Goal: Task Accomplishment & Management: Complete application form

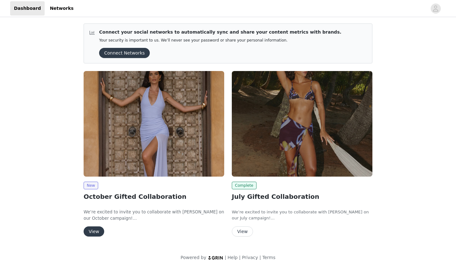
click at [93, 229] on button "View" at bounding box center [94, 231] width 21 height 10
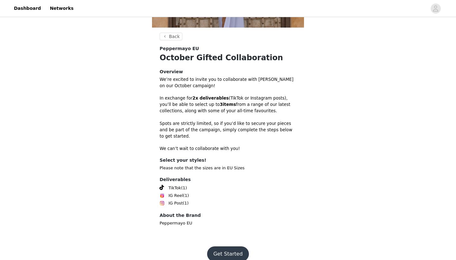
scroll to position [142, 0]
click at [234, 246] on button "Get Started" at bounding box center [228, 253] width 42 height 15
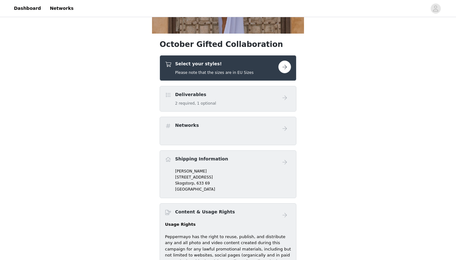
scroll to position [139, 0]
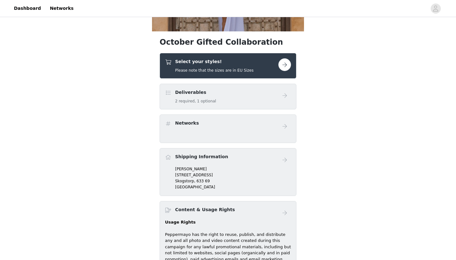
click at [281, 65] on button "button" at bounding box center [284, 64] width 13 height 13
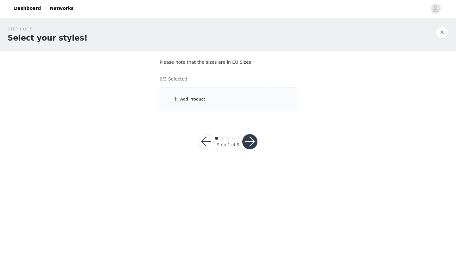
click at [210, 94] on div "Add Product" at bounding box center [228, 99] width 137 height 24
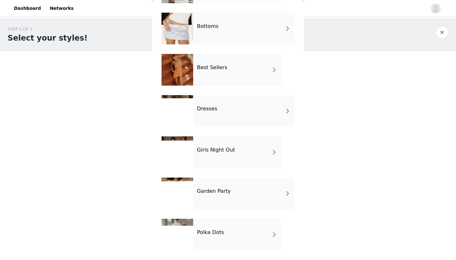
scroll to position [60, 0]
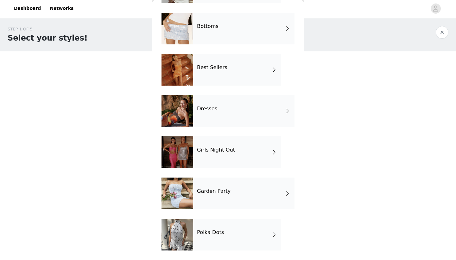
click at [221, 229] on h4 "Polka Dots" at bounding box center [210, 232] width 27 height 6
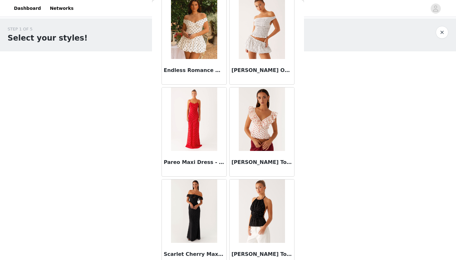
scroll to position [213, 0]
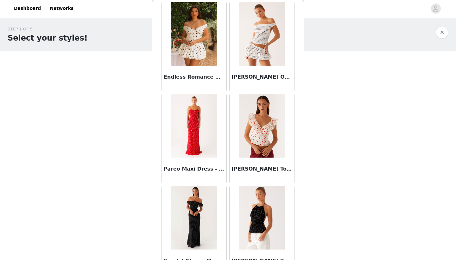
click at [196, 122] on img at bounding box center [194, 125] width 46 height 63
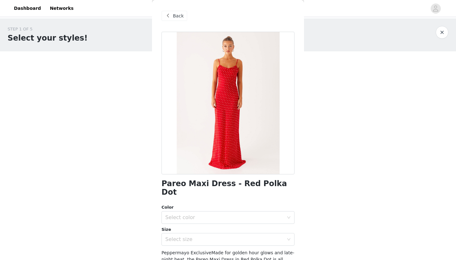
scroll to position [62, 0]
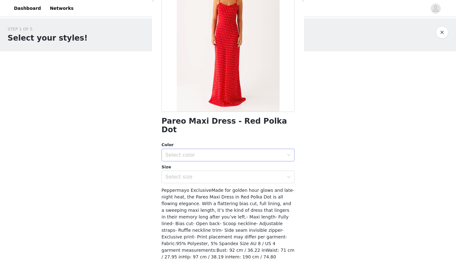
click at [216, 152] on div "Select color" at bounding box center [224, 155] width 118 height 6
click at [210, 160] on li "Red Polka Dot" at bounding box center [227, 160] width 133 height 10
click at [178, 173] on div "Select size" at bounding box center [224, 176] width 118 height 6
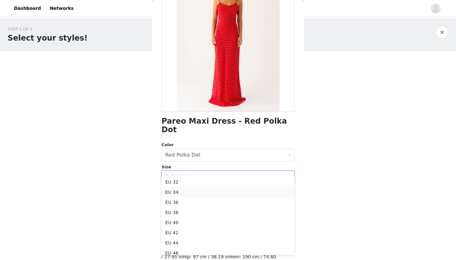
click at [182, 192] on li "EU 34" at bounding box center [227, 192] width 133 height 10
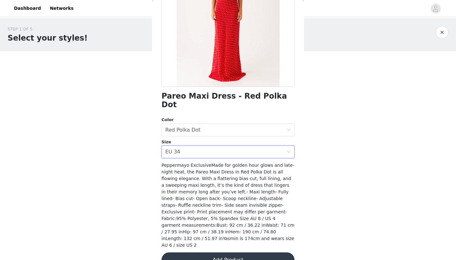
scroll to position [87, 0]
click at [200, 252] on button "Add Product" at bounding box center [227, 259] width 133 height 15
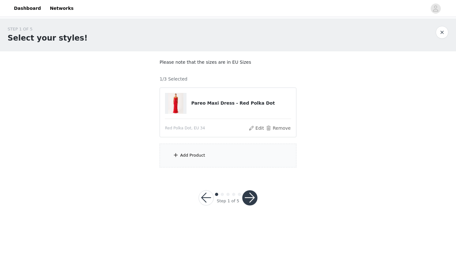
click at [201, 149] on div "Add Product" at bounding box center [228, 155] width 137 height 24
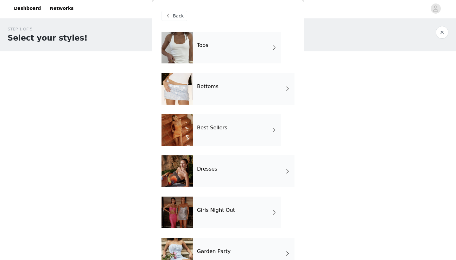
click at [216, 165] on div "Dresses" at bounding box center [243, 171] width 101 height 32
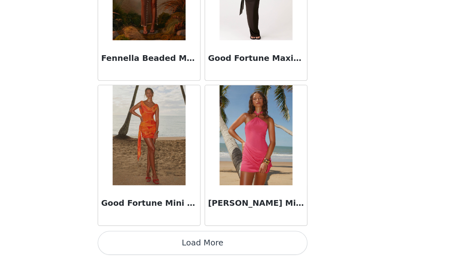
scroll to position [0, 0]
click at [161, 241] on button "Load More" at bounding box center [227, 248] width 133 height 15
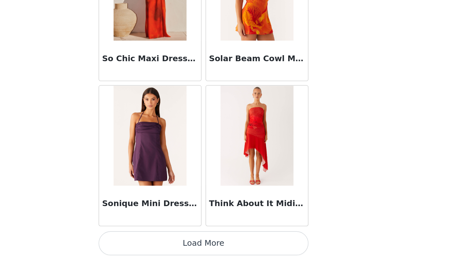
click at [161, 241] on button "Load More" at bounding box center [227, 248] width 133 height 15
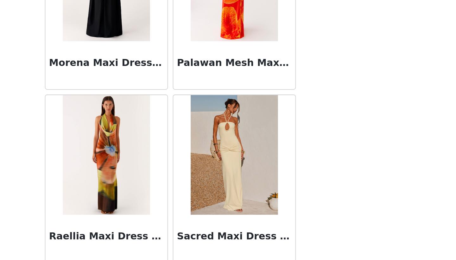
scroll to position [1238, 0]
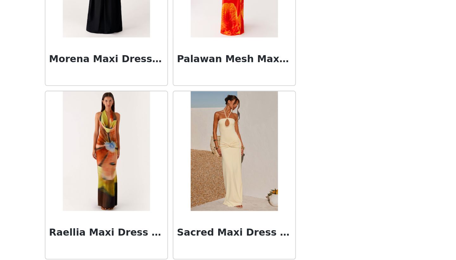
click at [171, 170] on img at bounding box center [194, 201] width 46 height 63
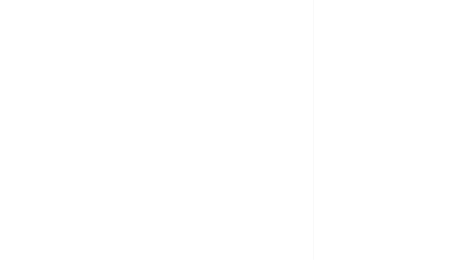
scroll to position [0, 0]
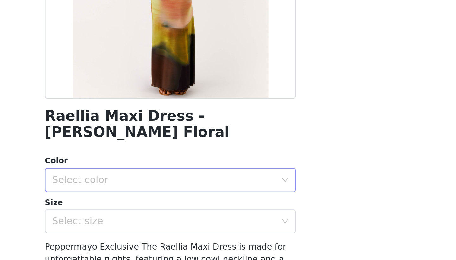
click at [165, 214] on div "Select color" at bounding box center [224, 217] width 118 height 6
click at [161, 217] on li "Moody Floral" at bounding box center [227, 222] width 133 height 10
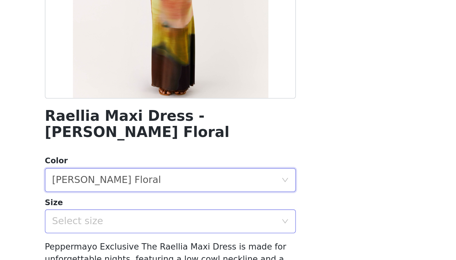
click at [165, 236] on div "Select size" at bounding box center [224, 239] width 118 height 6
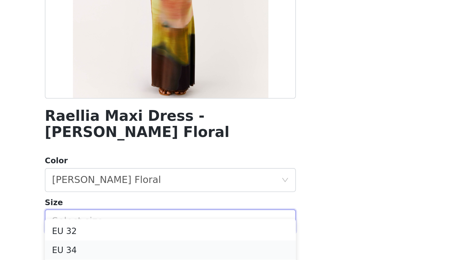
click at [161, 249] on li "EU 34" at bounding box center [227, 254] width 133 height 10
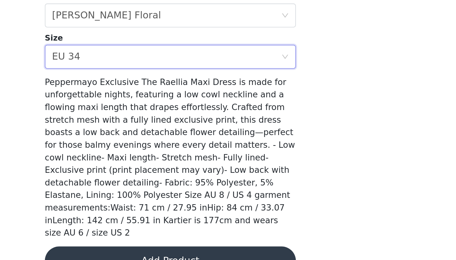
click at [161, 252] on button "Add Product" at bounding box center [227, 259] width 133 height 15
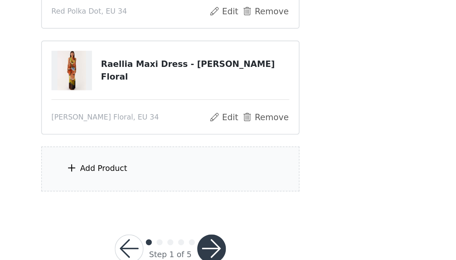
scroll to position [12, 0]
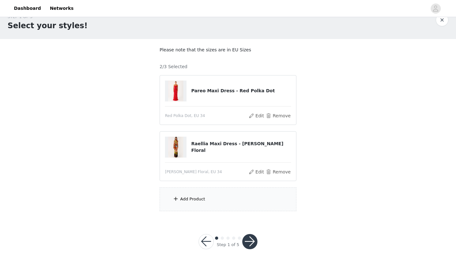
click at [228, 201] on div "Add Product" at bounding box center [228, 199] width 137 height 24
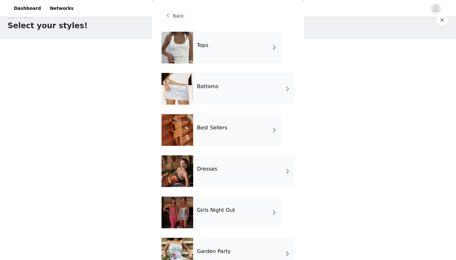
click at [216, 92] on div "Bottoms" at bounding box center [243, 89] width 101 height 32
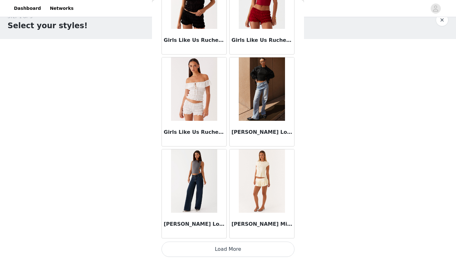
scroll to position [709, 0]
click at [222, 247] on button "Load More" at bounding box center [227, 248] width 133 height 15
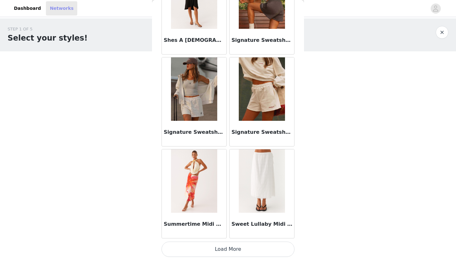
scroll to position [16, 0]
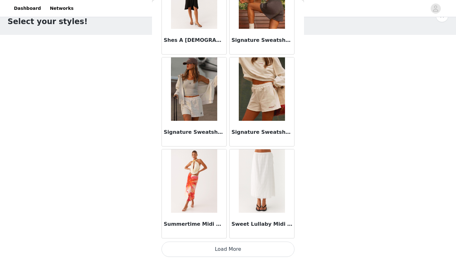
click at [107, 100] on div "STEP 1 OF 5 Select your styles! Please note that the sizes are in EU Sizes 2/3 …" at bounding box center [228, 108] width 456 height 212
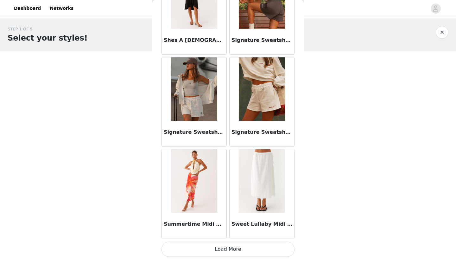
scroll to position [0, 0]
click at [444, 29] on button "button" at bounding box center [441, 32] width 13 height 13
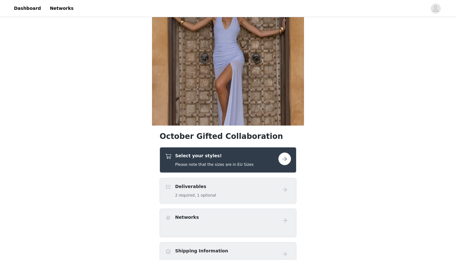
scroll to position [53, 0]
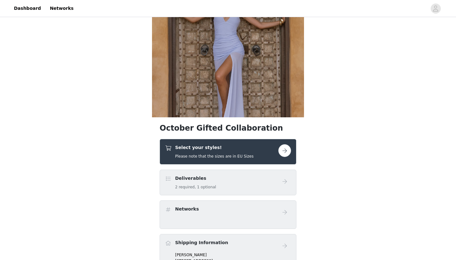
click at [216, 184] on div "Deliverables 2 required, 1 optional" at bounding box center [221, 182] width 113 height 15
click at [265, 148] on div "Select your styles! Please note that the sizes are in EU Sizes" at bounding box center [221, 151] width 113 height 15
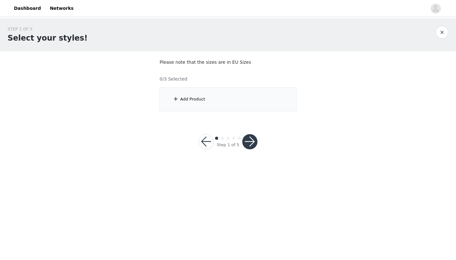
click at [231, 108] on div "Add Product" at bounding box center [228, 99] width 137 height 24
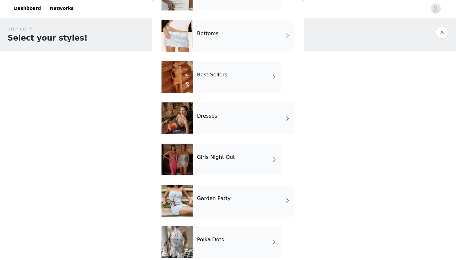
scroll to position [55, 0]
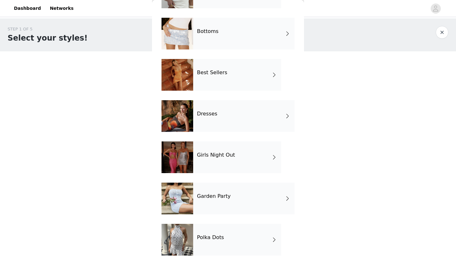
click at [219, 154] on h4 "Girls Night Out" at bounding box center [216, 155] width 38 height 6
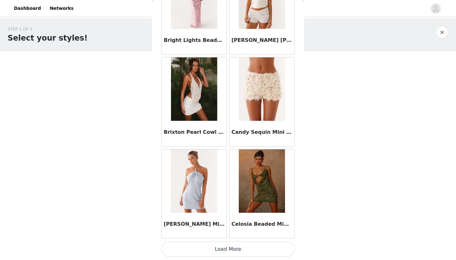
scroll to position [0, 0]
click at [214, 245] on button "Load More" at bounding box center [227, 248] width 133 height 15
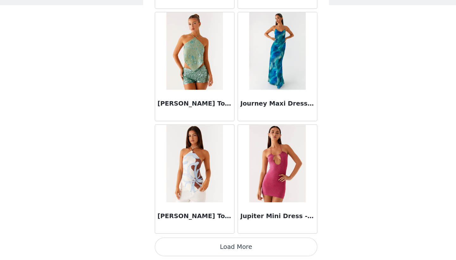
click at [182, 241] on button "Load More" at bounding box center [227, 248] width 133 height 15
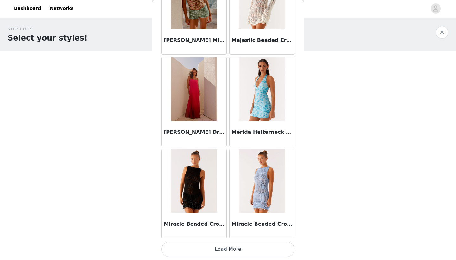
scroll to position [2544, 0]
click at [218, 247] on button "Load More" at bounding box center [227, 248] width 133 height 15
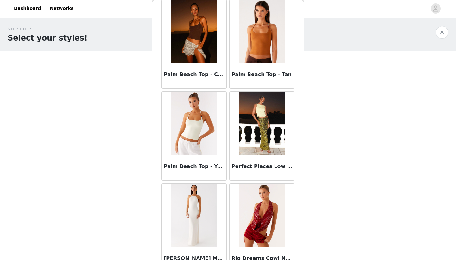
scroll to position [3342, 0]
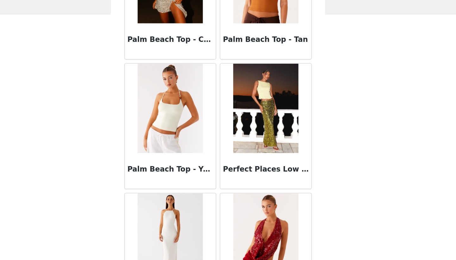
click at [239, 86] on img at bounding box center [262, 117] width 46 height 63
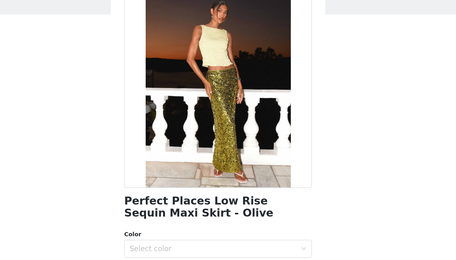
scroll to position [0, 0]
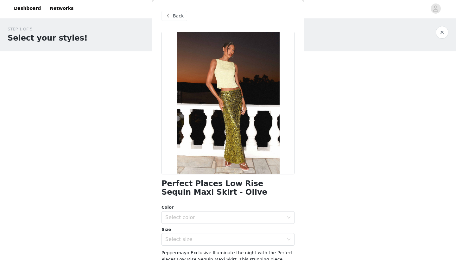
click at [171, 17] on span at bounding box center [168, 16] width 8 height 8
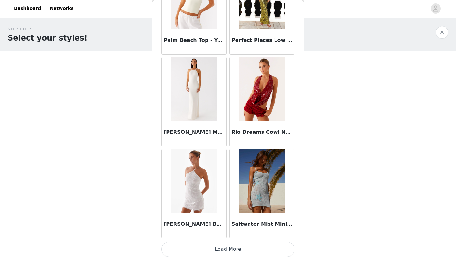
click at [235, 253] on button "Load More" at bounding box center [227, 248] width 133 height 15
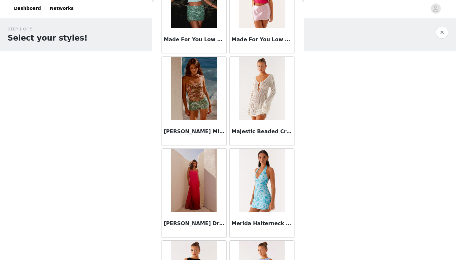
scroll to position [2542, 0]
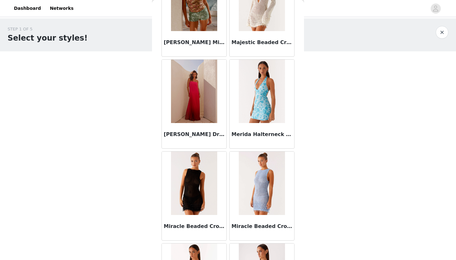
click at [193, 110] on img at bounding box center [194, 90] width 46 height 63
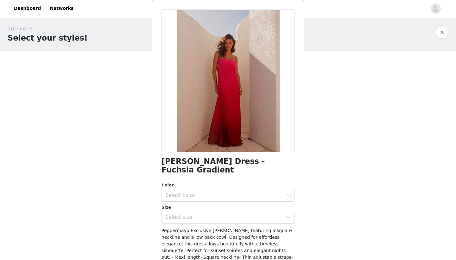
scroll to position [23, 0]
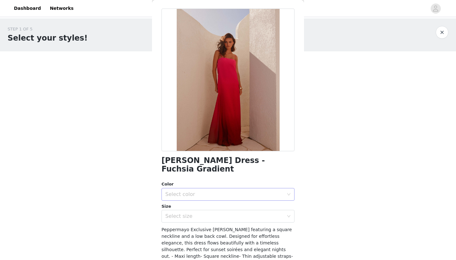
click at [224, 194] on div "Select color" at bounding box center [224, 194] width 118 height 6
click at [224, 208] on li "Fuchsia Gradient" at bounding box center [227, 208] width 133 height 10
click at [223, 215] on div "Select size" at bounding box center [224, 216] width 118 height 6
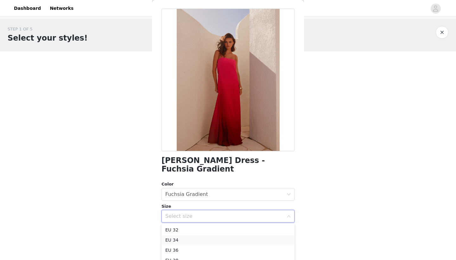
click at [215, 241] on li "EU 34" at bounding box center [227, 240] width 133 height 10
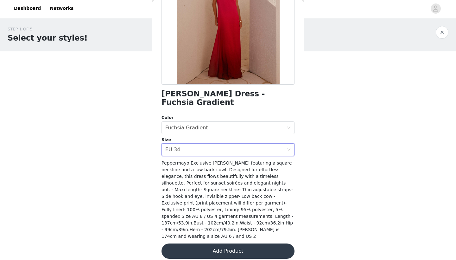
scroll to position [89, 0]
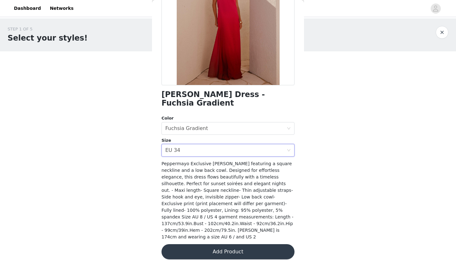
click at [220, 244] on button "Add Product" at bounding box center [227, 251] width 133 height 15
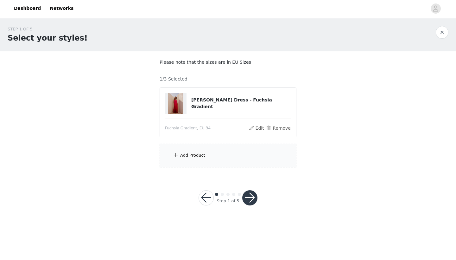
click at [217, 152] on div "Add Product" at bounding box center [228, 155] width 137 height 24
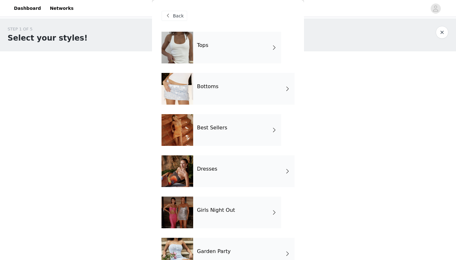
click at [223, 125] on h4 "Best Sellers" at bounding box center [212, 128] width 30 height 6
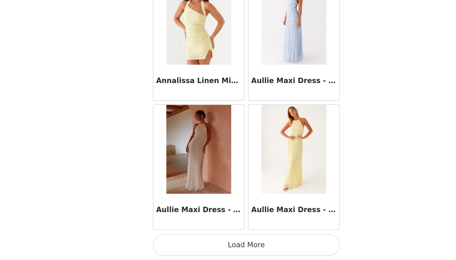
scroll to position [0, 0]
click at [175, 241] on button "Load More" at bounding box center [227, 248] width 133 height 15
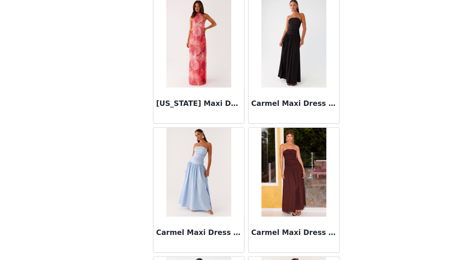
scroll to position [1243, 0]
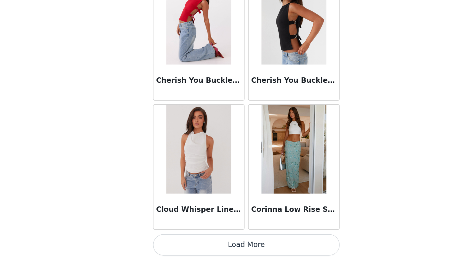
click at [186, 241] on button "Load More" at bounding box center [227, 248] width 133 height 15
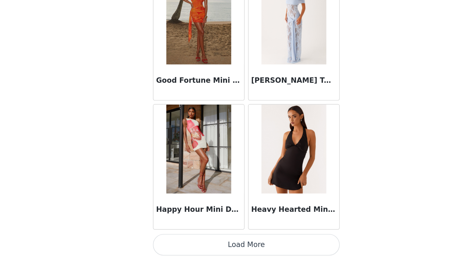
scroll to position [0, 0]
click at [188, 241] on button "Load More" at bounding box center [227, 248] width 133 height 15
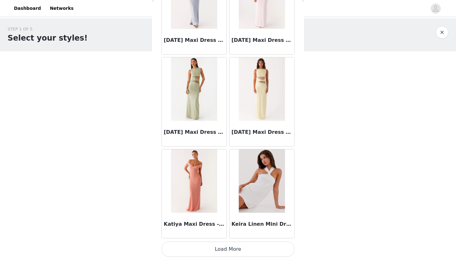
click at [237, 248] on button "Load More" at bounding box center [227, 248] width 133 height 15
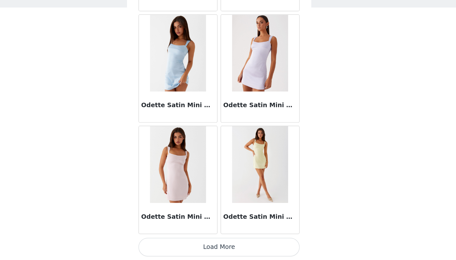
click at [197, 241] on button "Load More" at bounding box center [227, 248] width 133 height 15
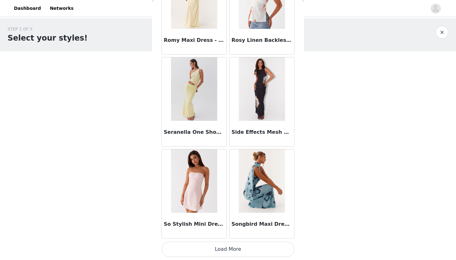
scroll to position [5298, 0]
click at [222, 247] on button "Load More" at bounding box center [227, 248] width 133 height 15
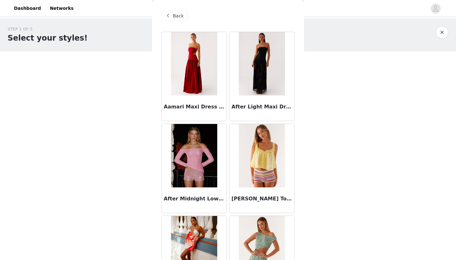
scroll to position [0, 0]
click at [194, 59] on img at bounding box center [194, 63] width 46 height 63
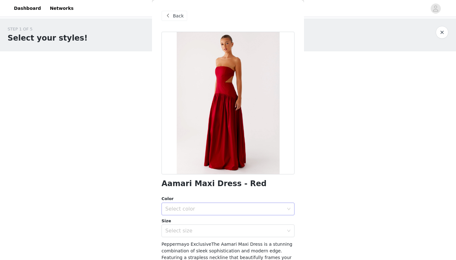
click at [208, 206] on div "Select color" at bounding box center [224, 208] width 118 height 6
click at [204, 219] on li "Red" at bounding box center [227, 222] width 133 height 10
click at [204, 229] on div "Select size" at bounding box center [224, 230] width 118 height 6
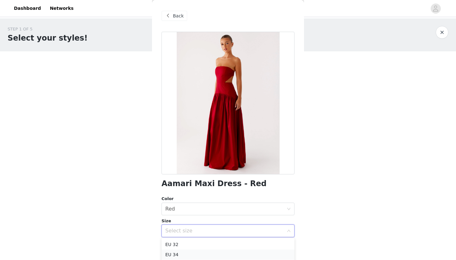
click at [191, 255] on li "EU 34" at bounding box center [227, 254] width 133 height 10
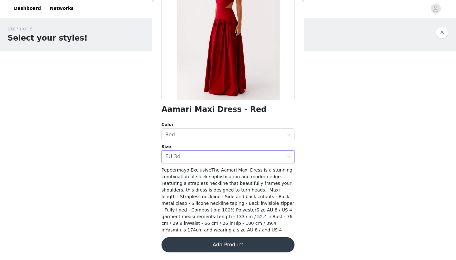
scroll to position [74, 0]
click at [265, 245] on button "Add Product" at bounding box center [227, 244] width 133 height 15
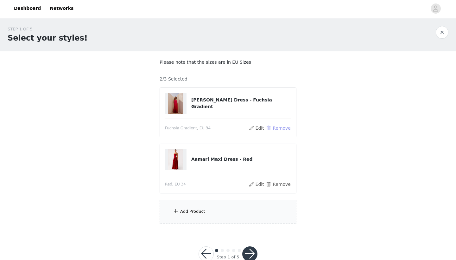
click at [277, 128] on button "Remove" at bounding box center [278, 128] width 25 height 8
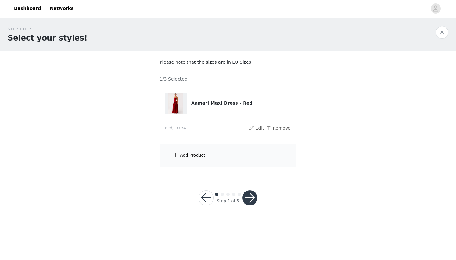
click at [228, 158] on div "Add Product" at bounding box center [228, 155] width 137 height 24
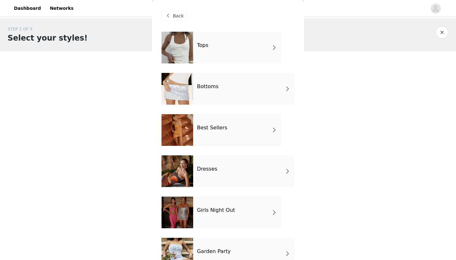
click at [227, 177] on div "Dresses" at bounding box center [243, 171] width 101 height 32
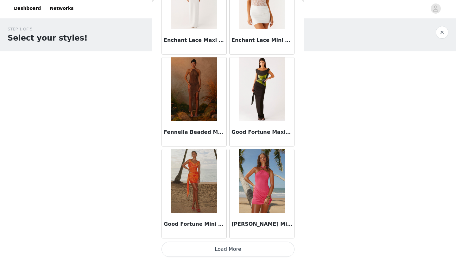
scroll to position [0, 0]
click at [230, 247] on button "Load More" at bounding box center [227, 248] width 133 height 15
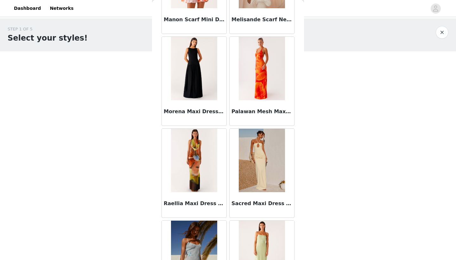
scroll to position [1289, 0]
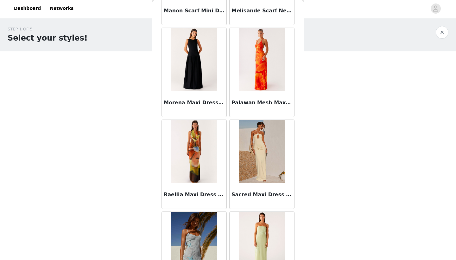
click at [196, 160] on img at bounding box center [194, 151] width 46 height 63
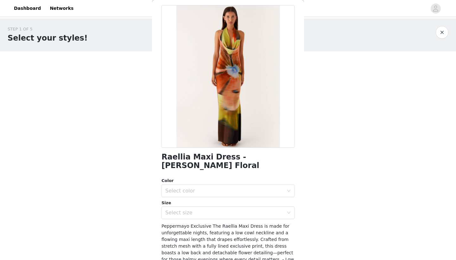
scroll to position [27, 0]
click at [200, 187] on div "Select color" at bounding box center [224, 190] width 118 height 6
click at [194, 195] on li "Moody Floral" at bounding box center [227, 196] width 133 height 10
click at [192, 209] on div "Select size" at bounding box center [224, 212] width 118 height 6
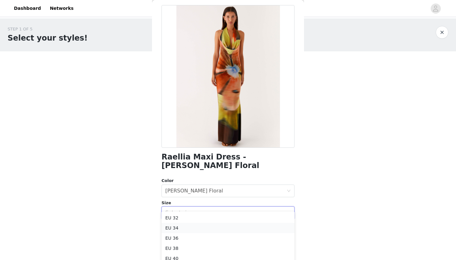
click at [191, 229] on li "EU 34" at bounding box center [227, 227] width 133 height 10
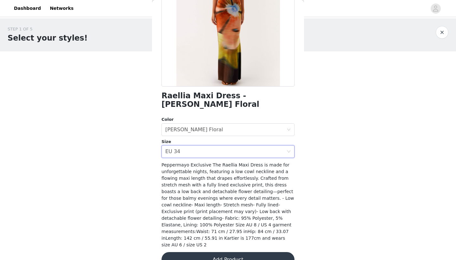
scroll to position [87, 0]
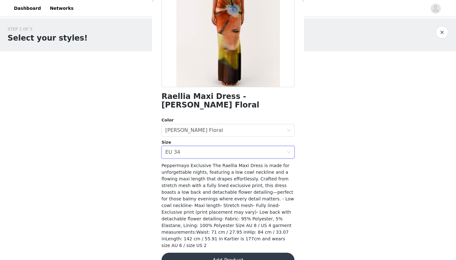
click at [236, 252] on button "Add Product" at bounding box center [227, 259] width 133 height 15
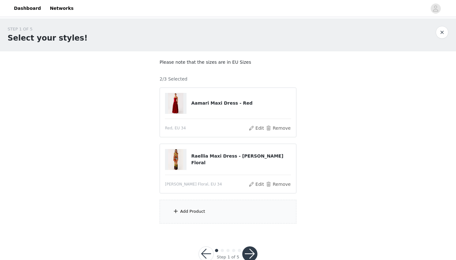
click at [203, 212] on div "Add Product" at bounding box center [192, 211] width 25 height 6
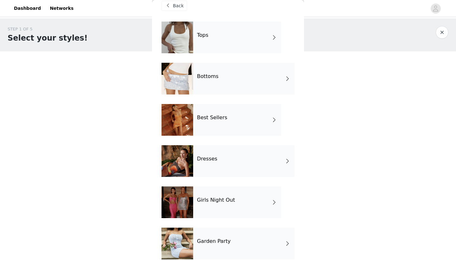
scroll to position [13, 0]
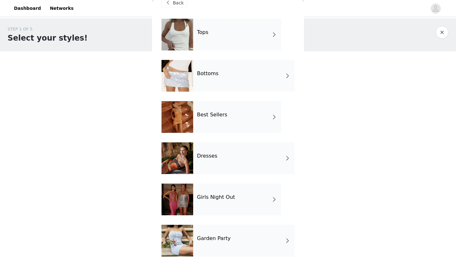
click at [229, 117] on div "Best Sellers" at bounding box center [237, 117] width 88 height 32
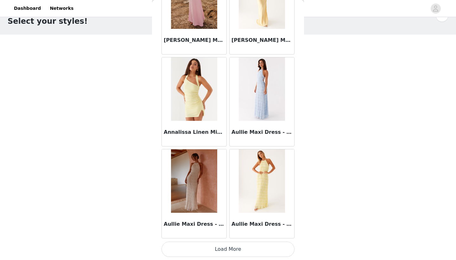
scroll to position [16, 0]
click at [225, 253] on button "Load More" at bounding box center [227, 248] width 133 height 15
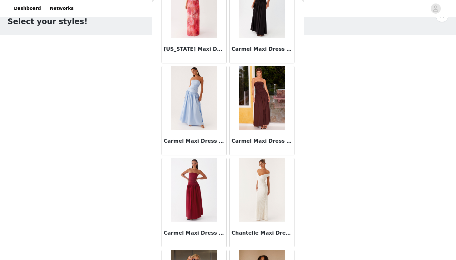
scroll to position [1330, 0]
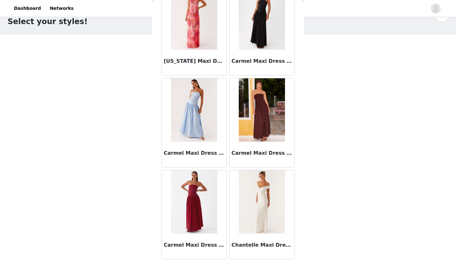
click at [259, 109] on img at bounding box center [262, 109] width 46 height 63
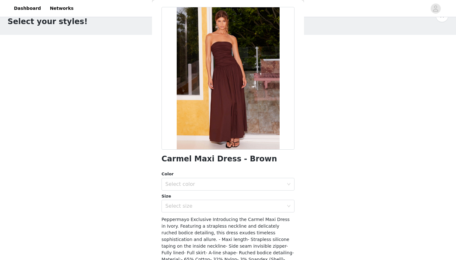
scroll to position [50, 0]
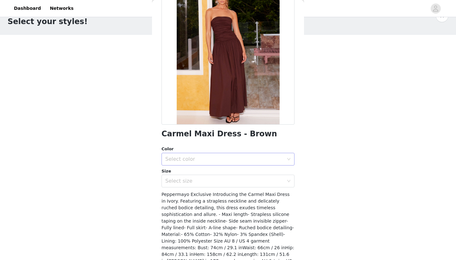
click at [271, 157] on div "Select color" at bounding box center [224, 159] width 118 height 6
click at [253, 170] on li "Brown" at bounding box center [227, 172] width 133 height 10
click at [245, 182] on div "Select size" at bounding box center [224, 181] width 118 height 6
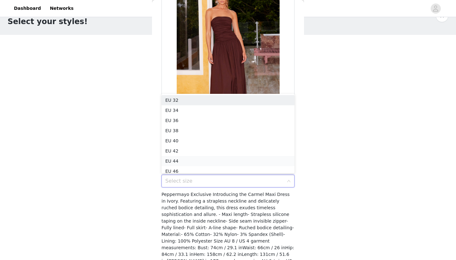
scroll to position [3, 0]
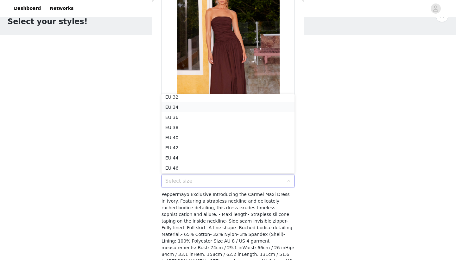
click at [217, 109] on li "EU 34" at bounding box center [227, 107] width 133 height 10
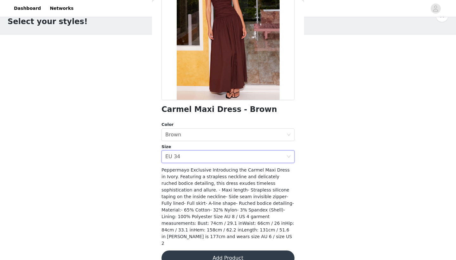
scroll to position [74, 0]
click at [243, 250] on button "Add Product" at bounding box center [227, 257] width 133 height 15
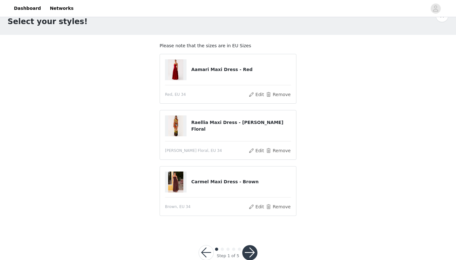
click at [252, 251] on button "button" at bounding box center [249, 252] width 15 height 15
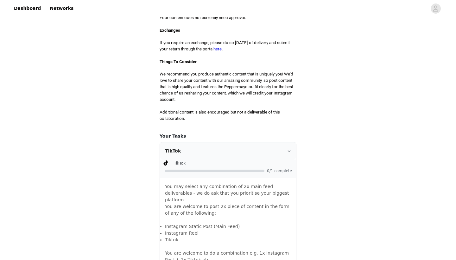
scroll to position [288, 0]
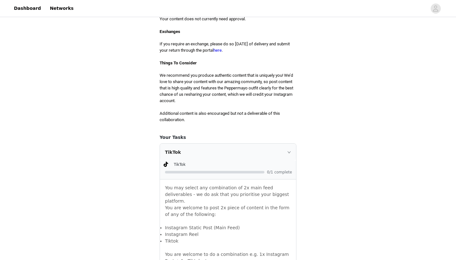
click at [257, 143] on div "TikTok" at bounding box center [228, 151] width 136 height 17
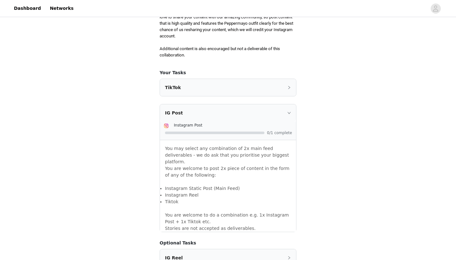
scroll to position [372, 0]
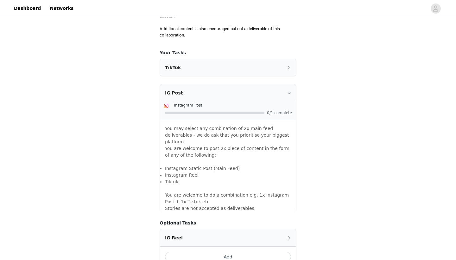
click at [285, 86] on div "IG Post" at bounding box center [228, 92] width 136 height 17
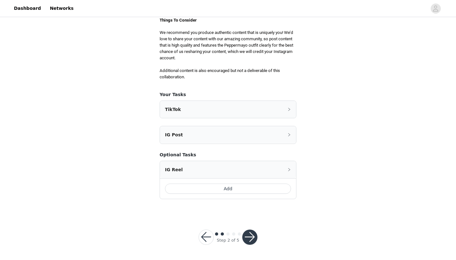
scroll to position [319, 0]
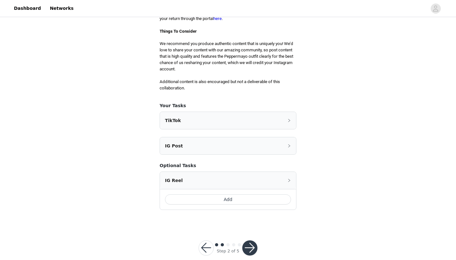
click at [280, 112] on div "TikTok" at bounding box center [228, 120] width 136 height 17
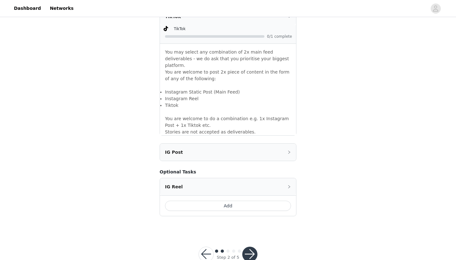
scroll to position [423, 0]
click at [254, 247] on button "button" at bounding box center [249, 254] width 15 height 15
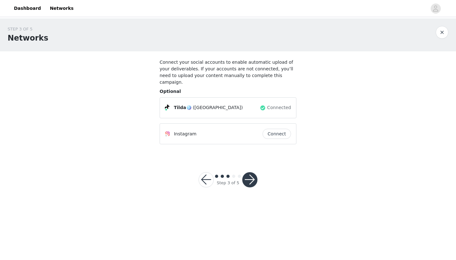
click at [253, 175] on button "button" at bounding box center [249, 179] width 15 height 15
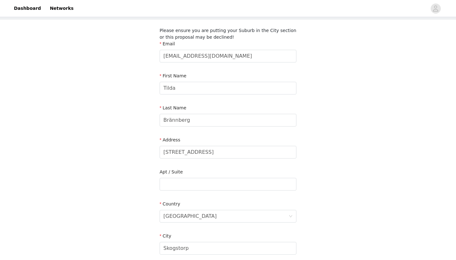
scroll to position [33, 0]
drag, startPoint x: 203, startPoint y: 153, endPoint x: 140, endPoint y: 150, distance: 63.4
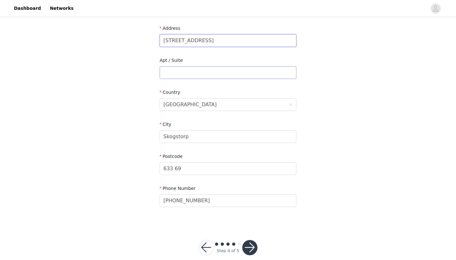
scroll to position [153, 0]
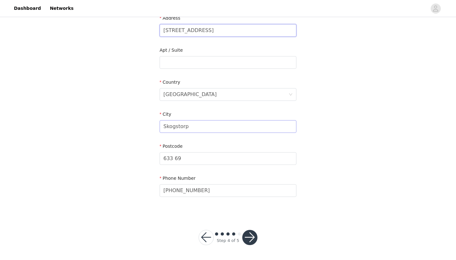
type input "Parkgatan 1a"
drag, startPoint x: 200, startPoint y: 128, endPoint x: 129, endPoint y: 126, distance: 70.9
type input "Borås"
drag, startPoint x: 196, startPoint y: 157, endPoint x: 135, endPoint y: 157, distance: 61.1
type input "6"
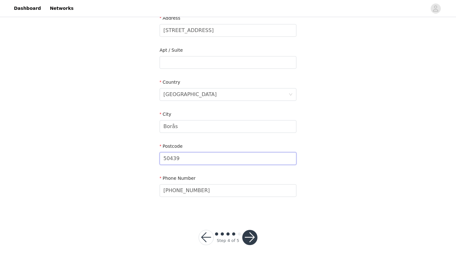
type input "50439"
click at [248, 231] on button "button" at bounding box center [249, 236] width 15 height 15
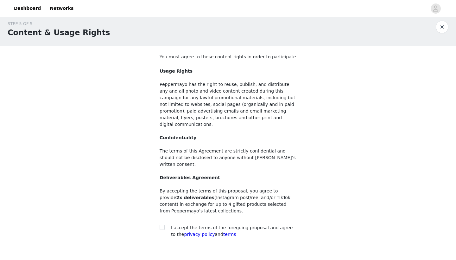
scroll to position [6, 0]
click at [162, 224] on input "checkbox" at bounding box center [162, 226] width 4 height 4
checkbox input "true"
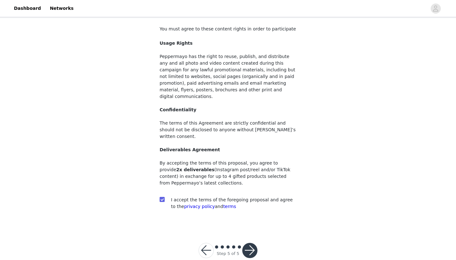
scroll to position [33, 0]
click at [251, 243] on button "button" at bounding box center [249, 250] width 15 height 15
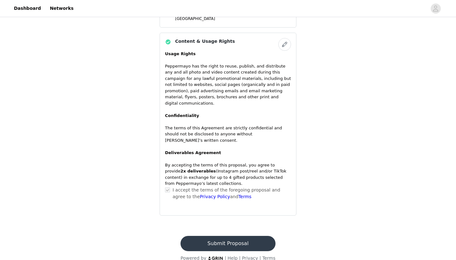
scroll to position [415, 0]
click at [240, 236] on button "Submit Proposal" at bounding box center [227, 243] width 95 height 15
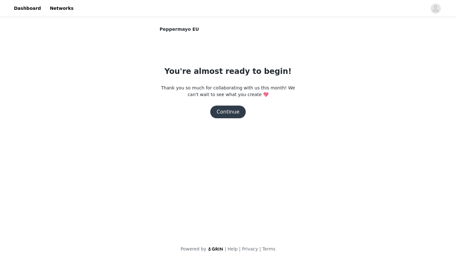
click at [228, 110] on button "Continue" at bounding box center [227, 111] width 35 height 13
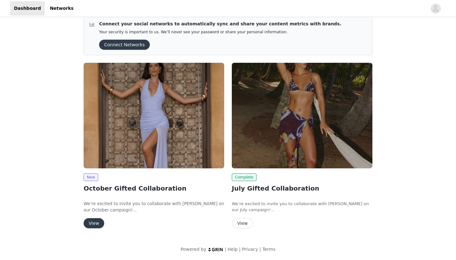
scroll to position [8, 0]
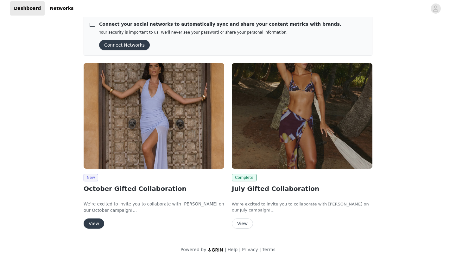
click at [242, 222] on button "View" at bounding box center [242, 223] width 21 height 10
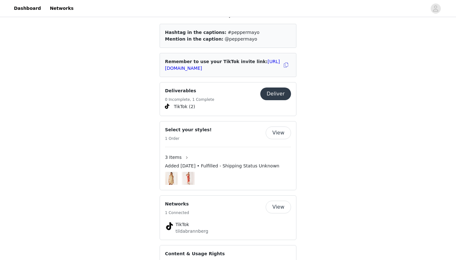
scroll to position [291, 0]
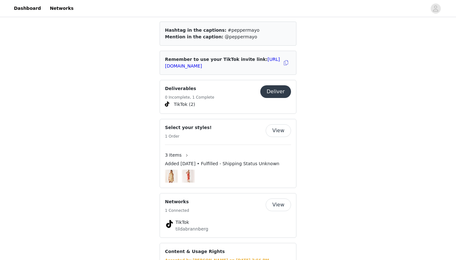
click at [178, 152] on span "3 Items" at bounding box center [173, 155] width 17 height 7
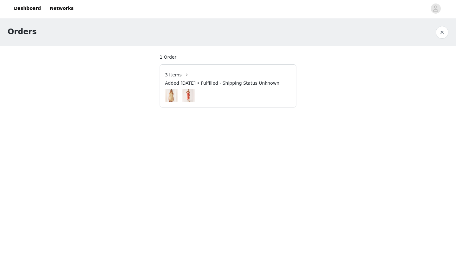
click at [172, 94] on img at bounding box center [171, 95] width 9 height 13
click at [182, 75] on button "button" at bounding box center [187, 75] width 10 height 10
